Goal: Task Accomplishment & Management: Complete application form

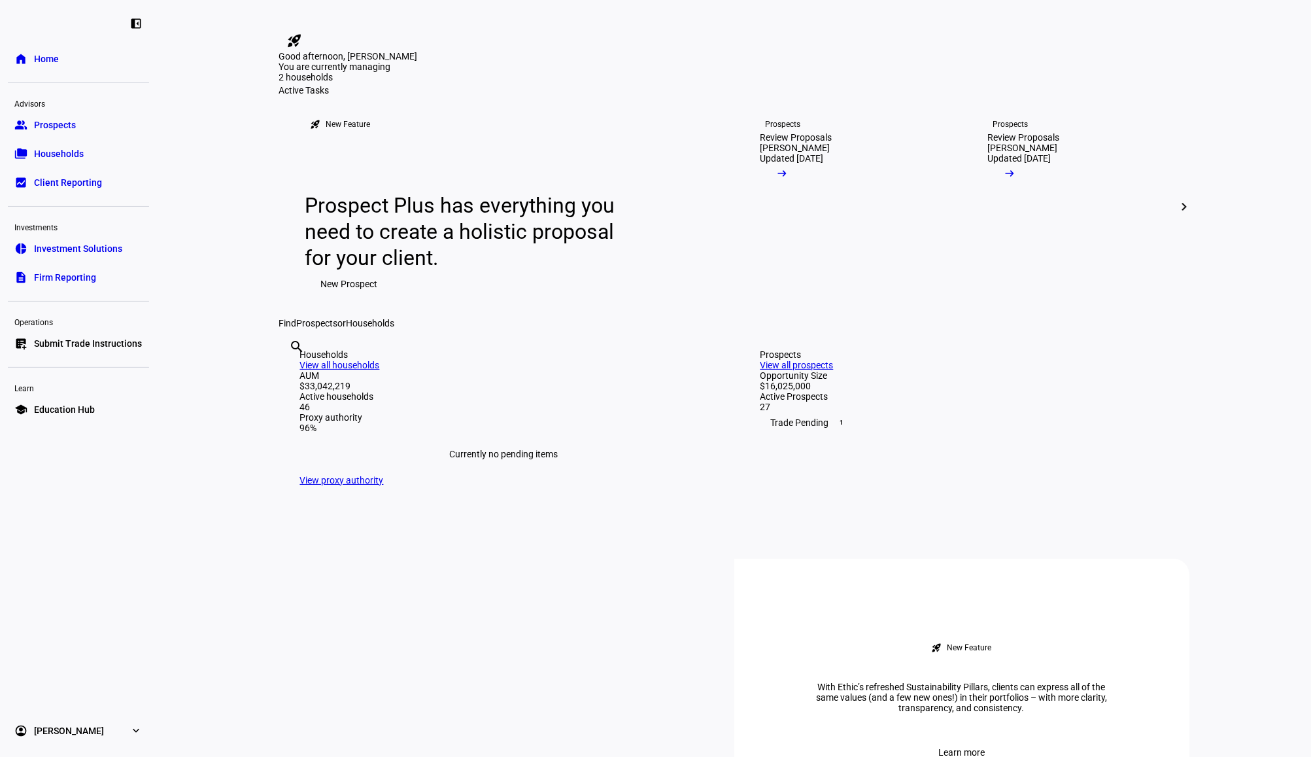
click at [102, 339] on span "Submit Trade Instructions" at bounding box center [88, 343] width 108 height 13
click at [71, 336] on link "list_alt_add Submit Trade Instructions" at bounding box center [78, 343] width 141 height 26
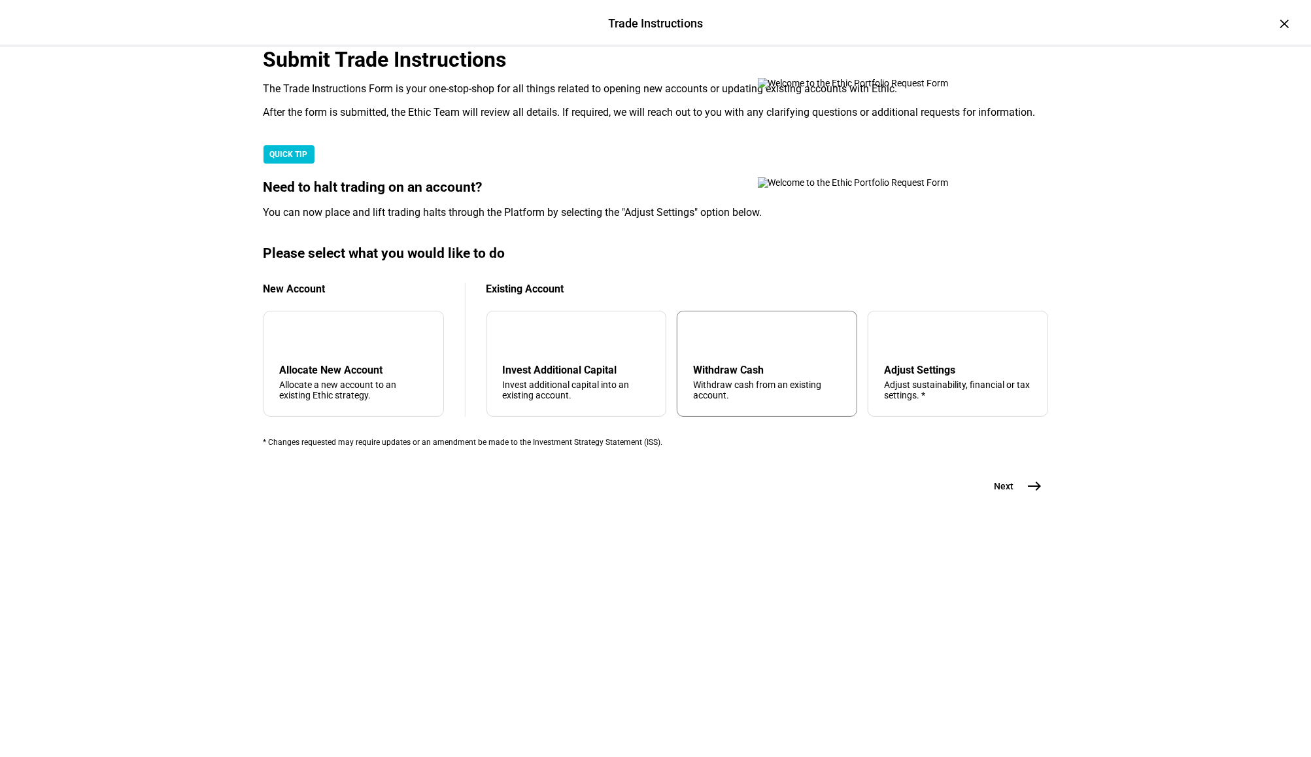
click at [738, 417] on div "arrow_upward Withdraw Cash Withdraw cash from an existing account." at bounding box center [767, 364] width 181 height 106
click at [1036, 499] on eth-stepper-button "Next east" at bounding box center [1013, 486] width 69 height 26
click at [1031, 494] on mat-icon "east" at bounding box center [1036, 486] width 16 height 16
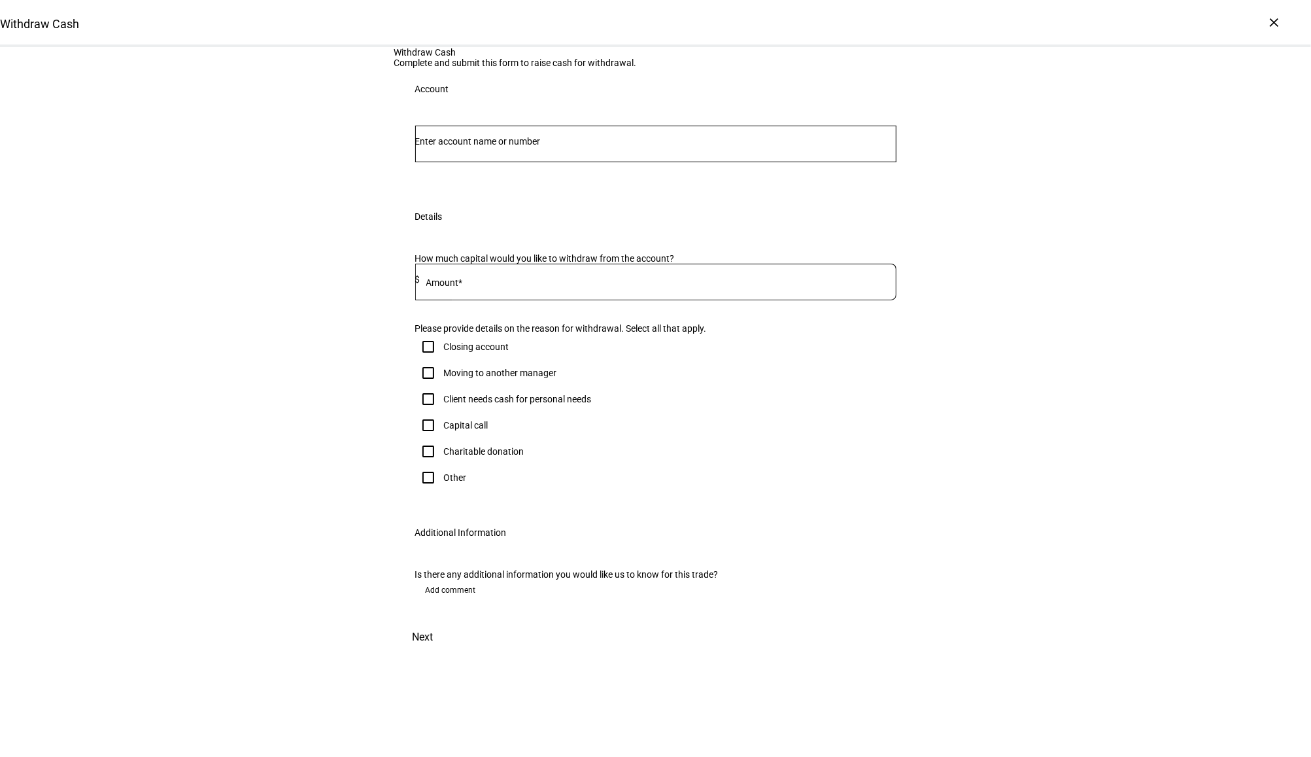
click at [488, 147] on input "Number" at bounding box center [655, 141] width 481 height 10
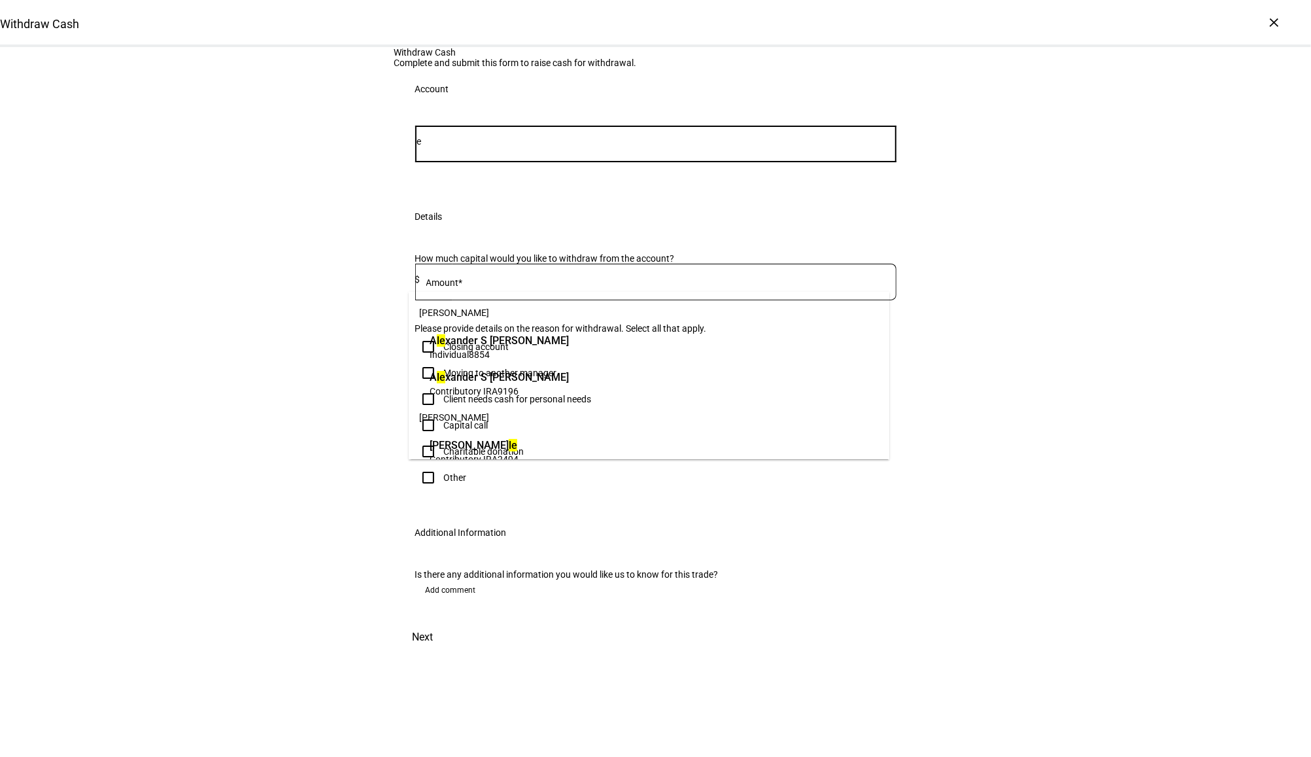
type input "l"
type input "jenni"
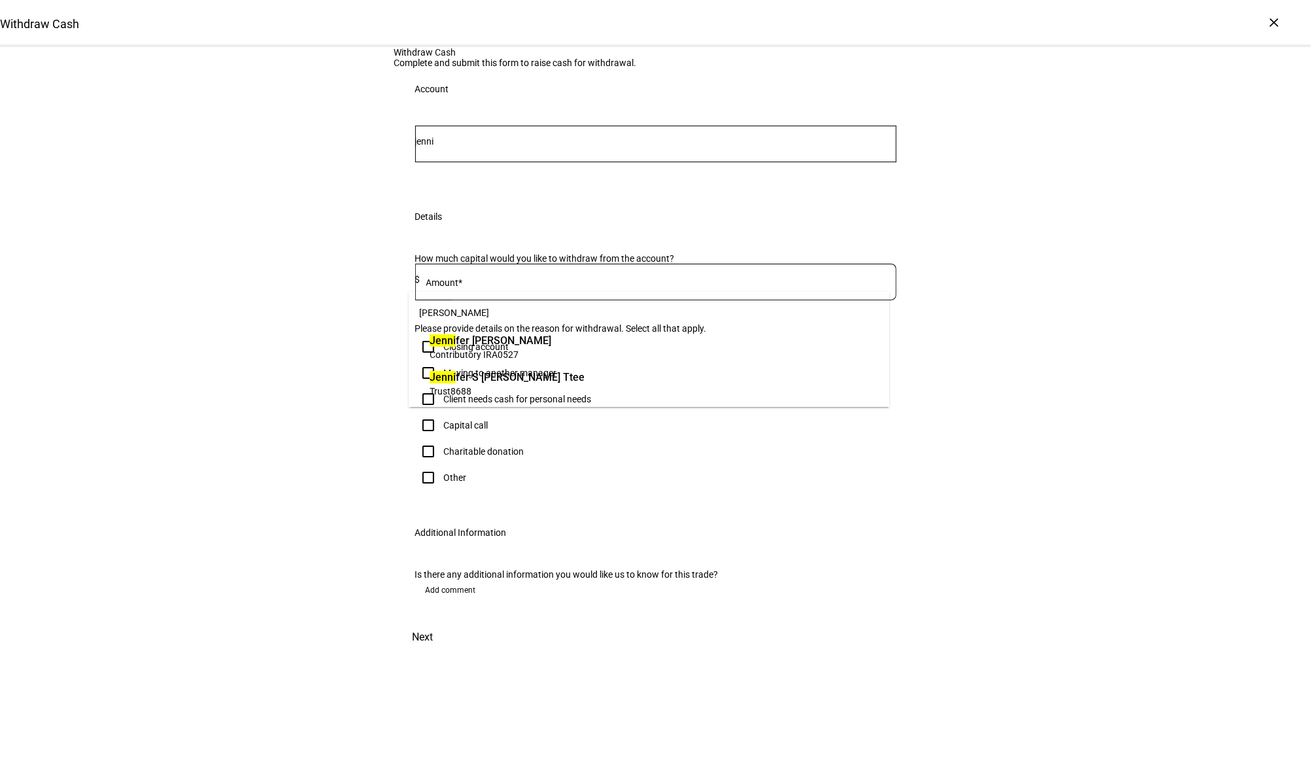
click at [525, 349] on span "Contributory IRA 0527" at bounding box center [491, 354] width 122 height 12
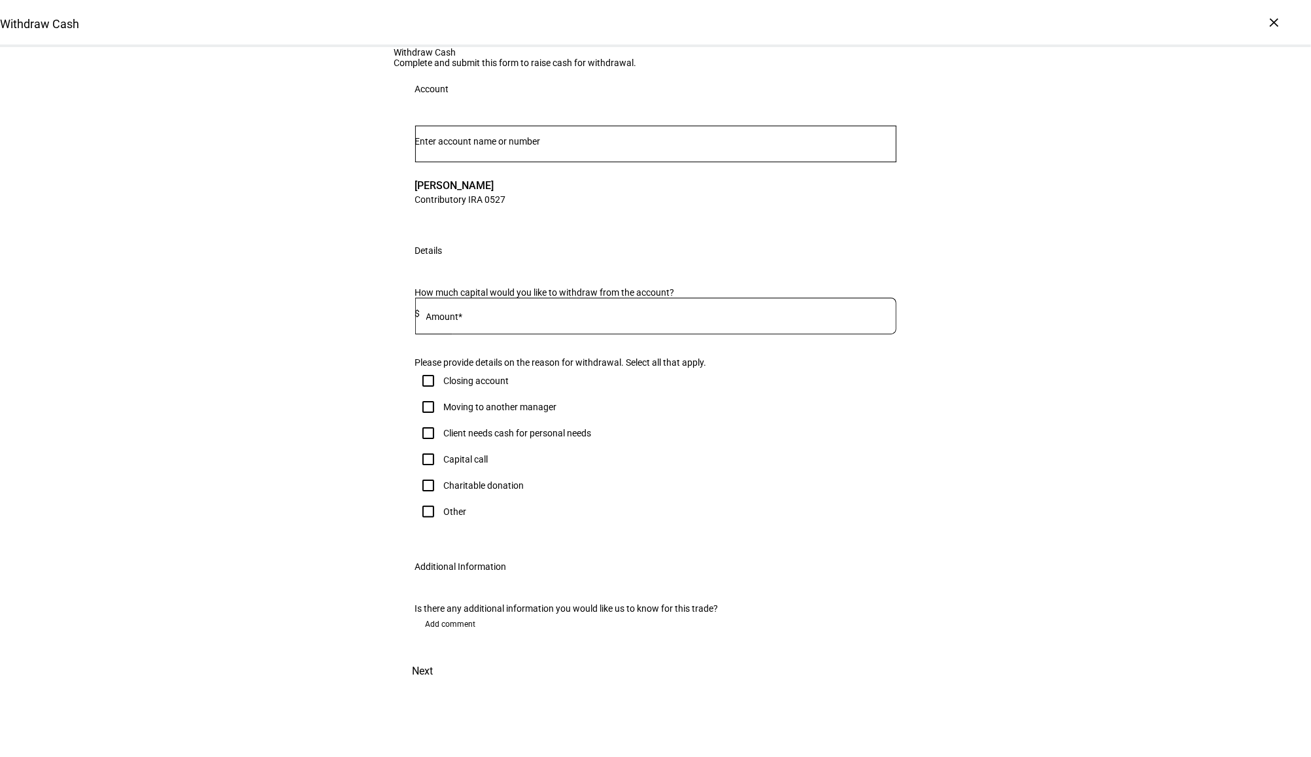
click at [476, 319] on input at bounding box center [659, 313] width 476 height 10
click at [514, 319] on input at bounding box center [659, 313] width 476 height 10
type input "40,000"
click at [450, 506] on div "Other" at bounding box center [455, 511] width 23 height 10
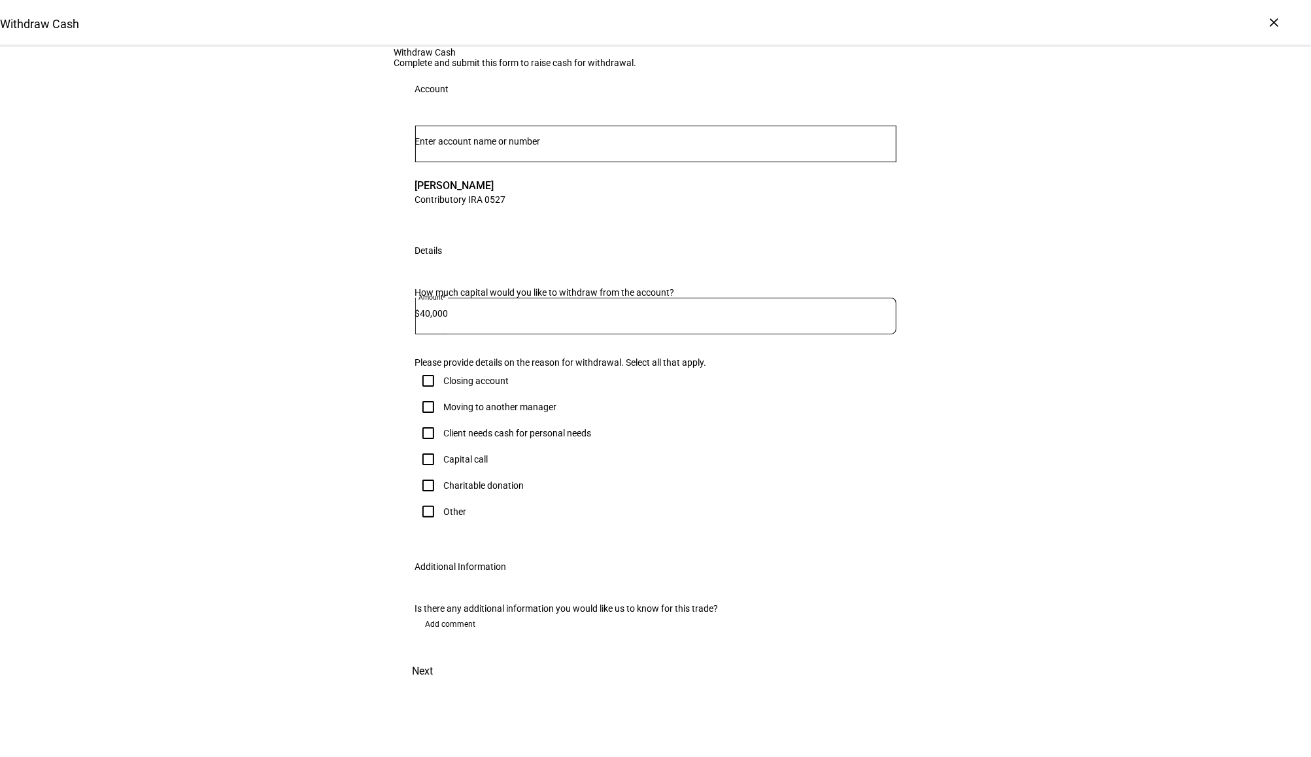
click at [441, 498] on input "Other" at bounding box center [428, 511] width 26 height 26
checkbox input "true"
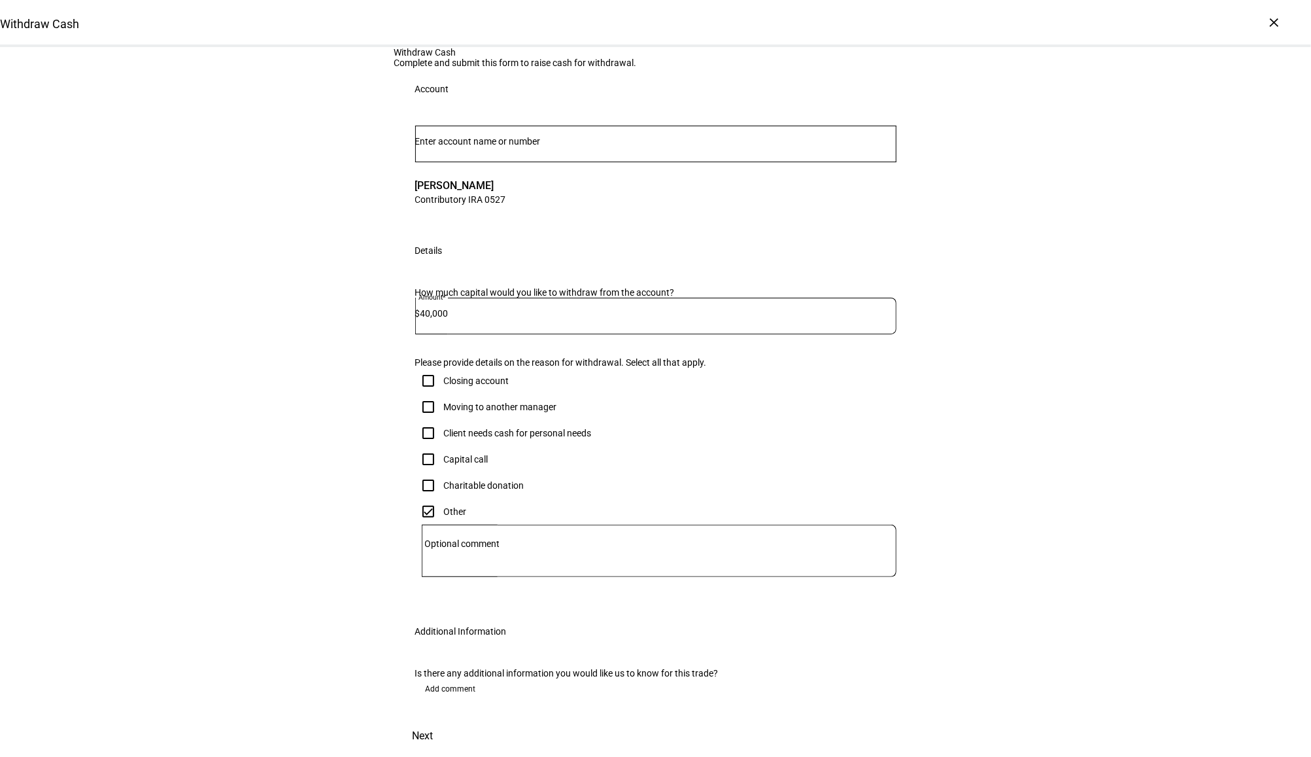
click at [462, 538] on mat-label "Optional comment" at bounding box center [462, 543] width 75 height 10
click at [462, 535] on textarea "Optional comment" at bounding box center [659, 550] width 475 height 31
type textarea "rebalance"
click at [452, 720] on span at bounding box center [423, 735] width 58 height 31
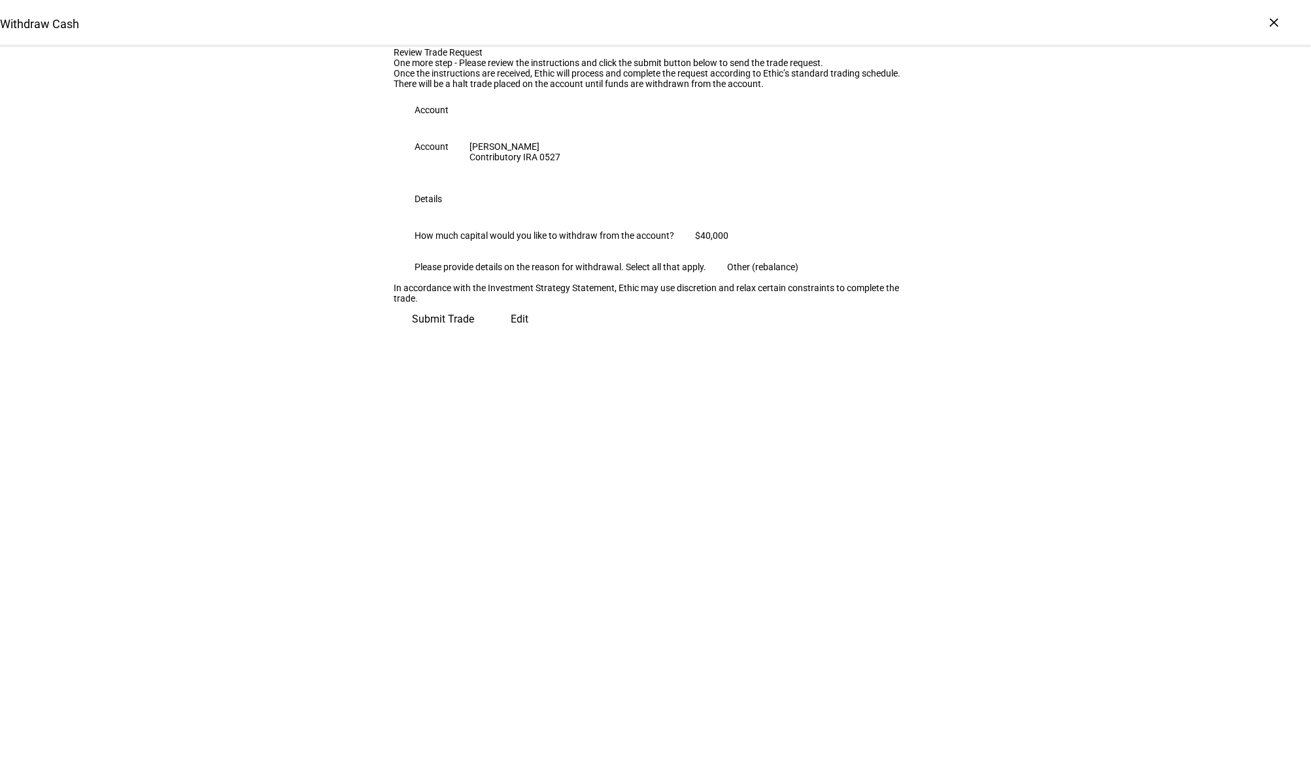
scroll to position [0, 0]
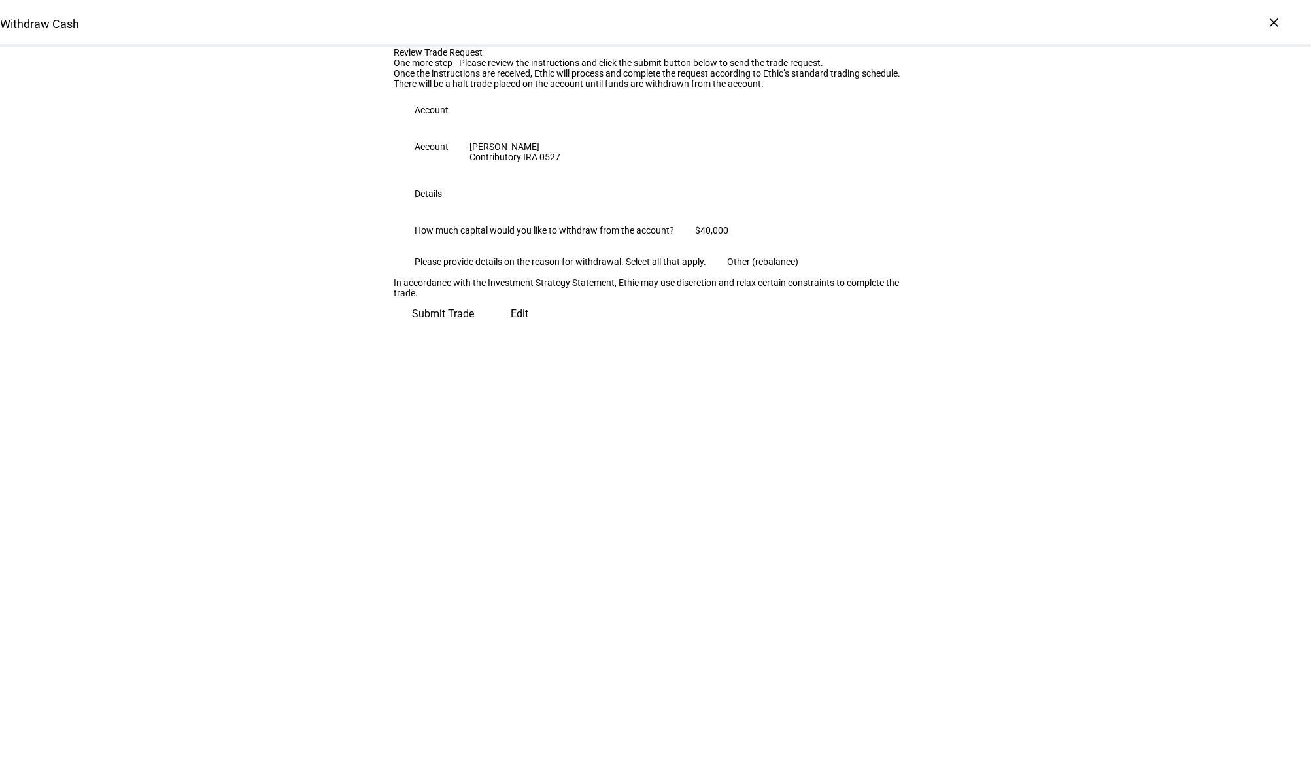
click at [475, 330] on span "Submit Trade" at bounding box center [444, 313] width 62 height 31
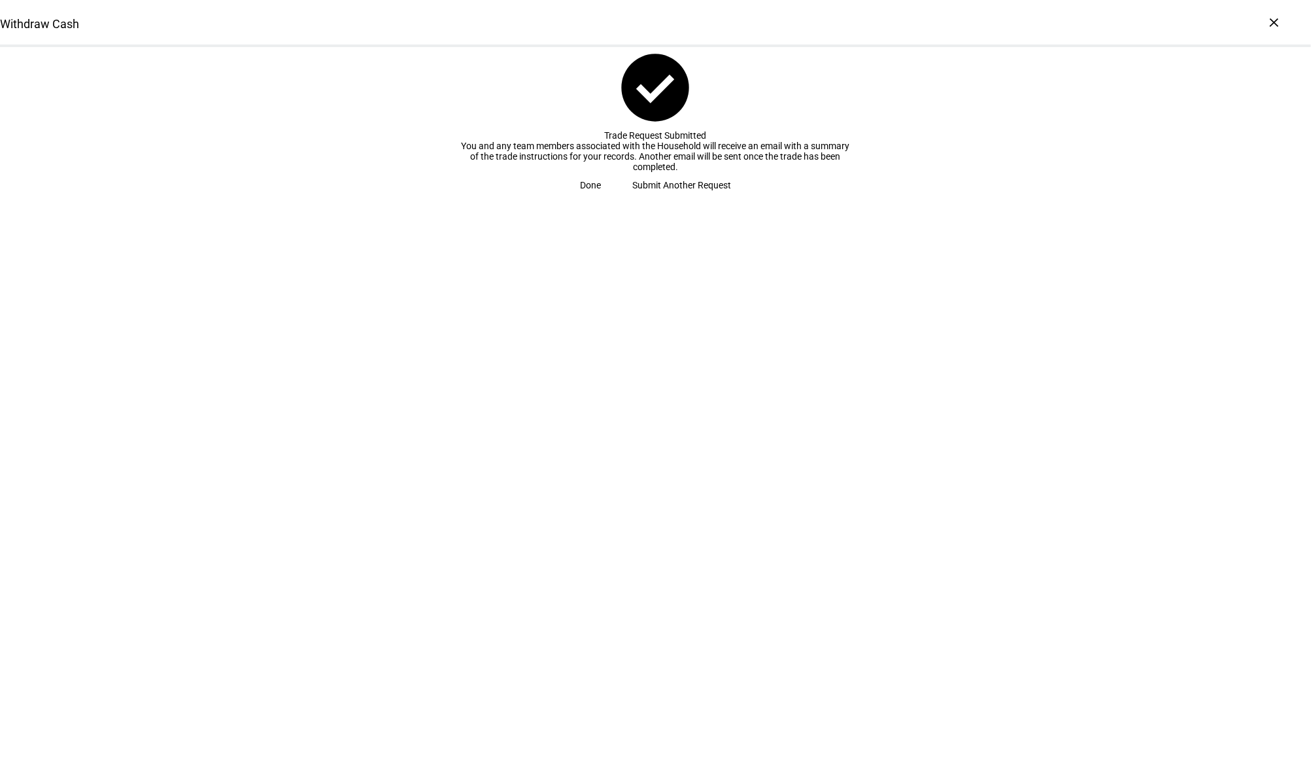
click at [609, 198] on eth-button "Done" at bounding box center [590, 185] width 52 height 26
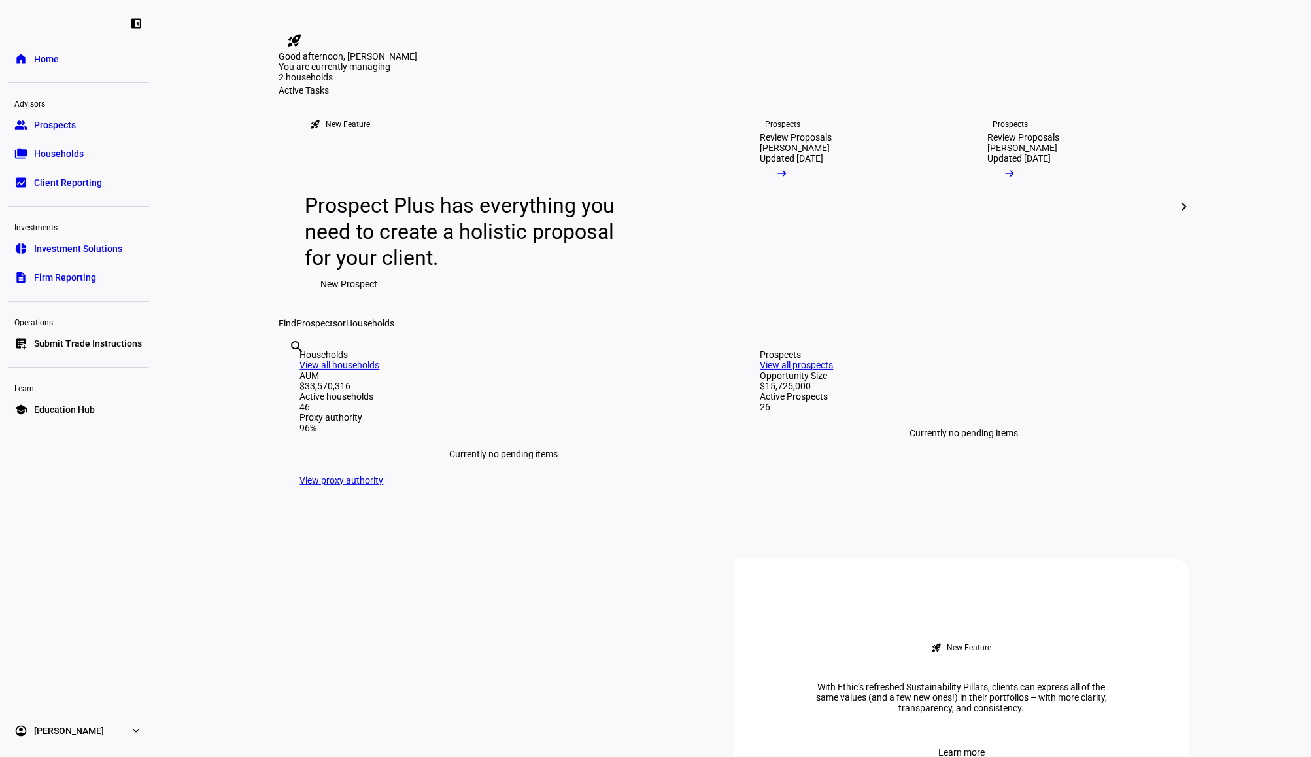
click at [644, 297] on div "Prospect Plus has everything you need to create a holistic proposal for your cl…" at bounding box center [506, 244] width 403 height 105
